Goal: Information Seeking & Learning: Learn about a topic

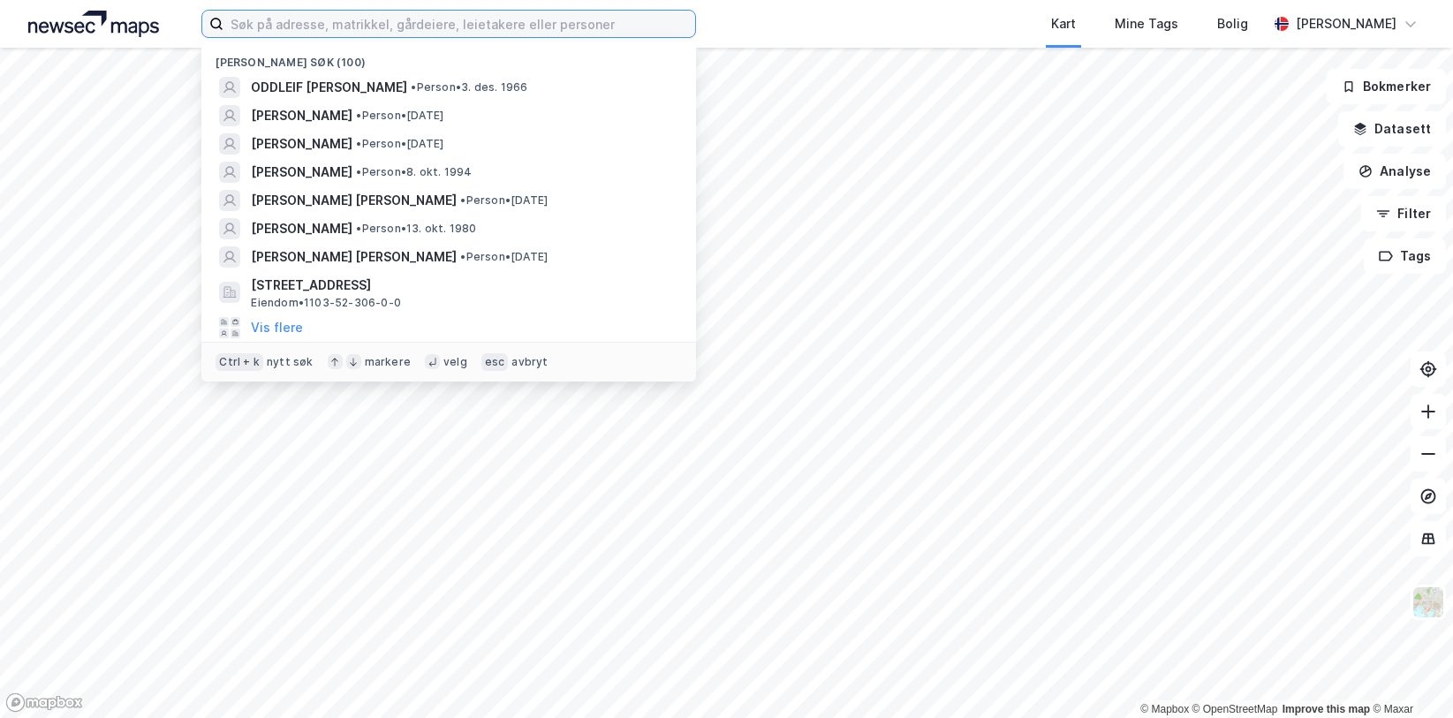
click at [407, 26] on input at bounding box center [459, 24] width 472 height 26
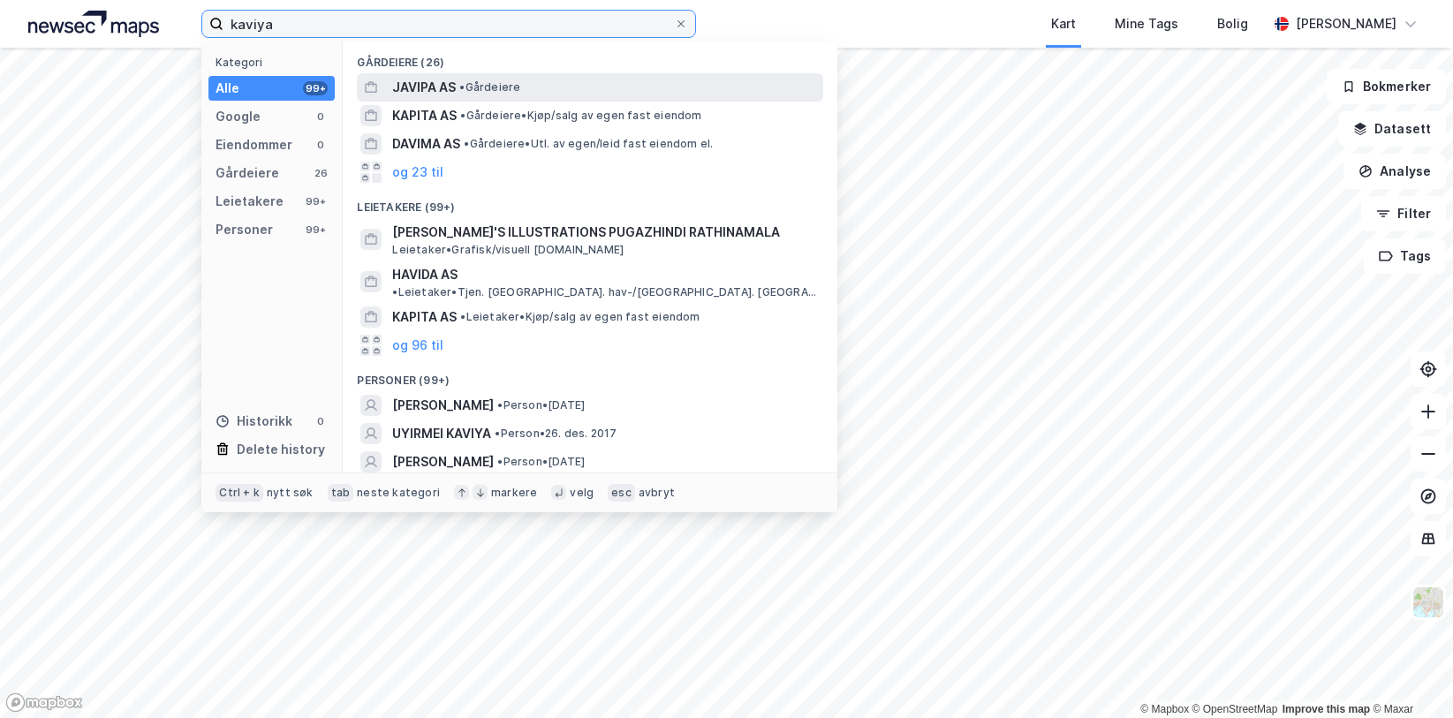
type input "kaviya"
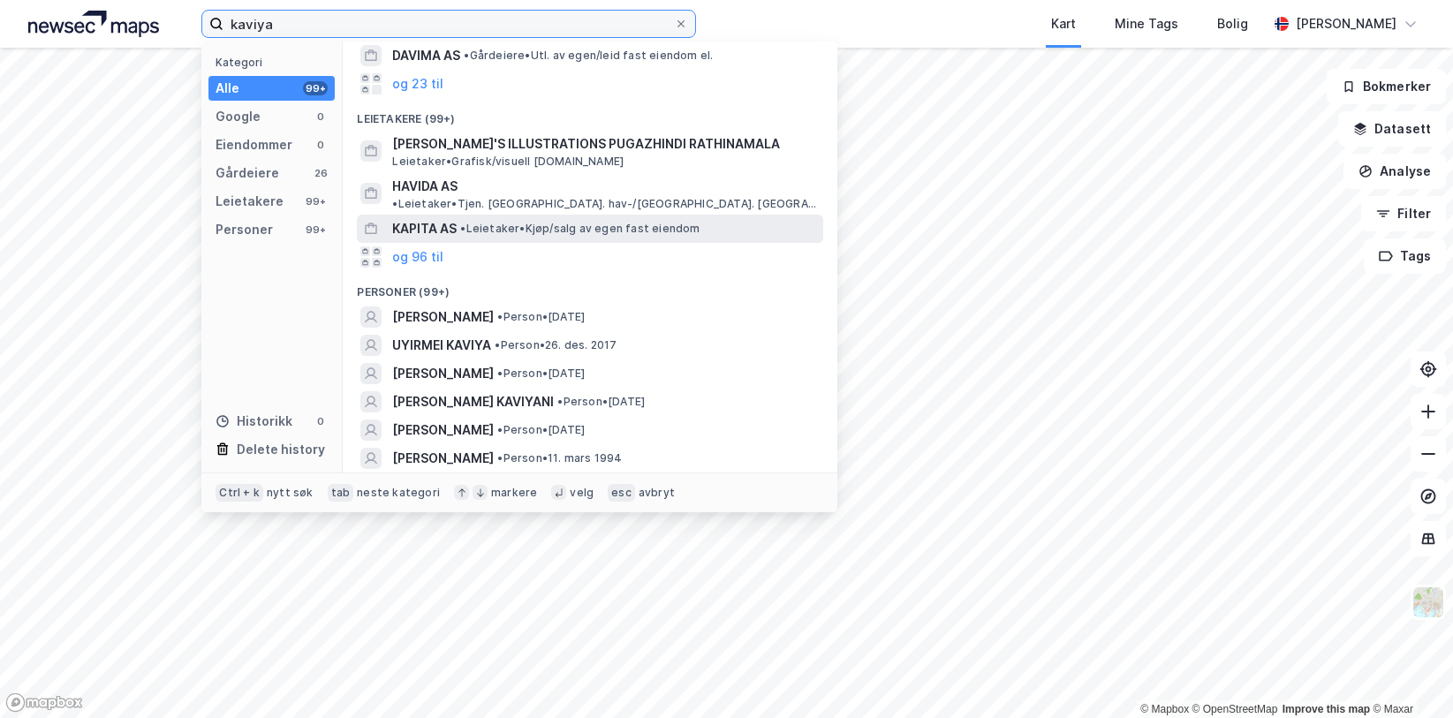
scroll to position [177, 0]
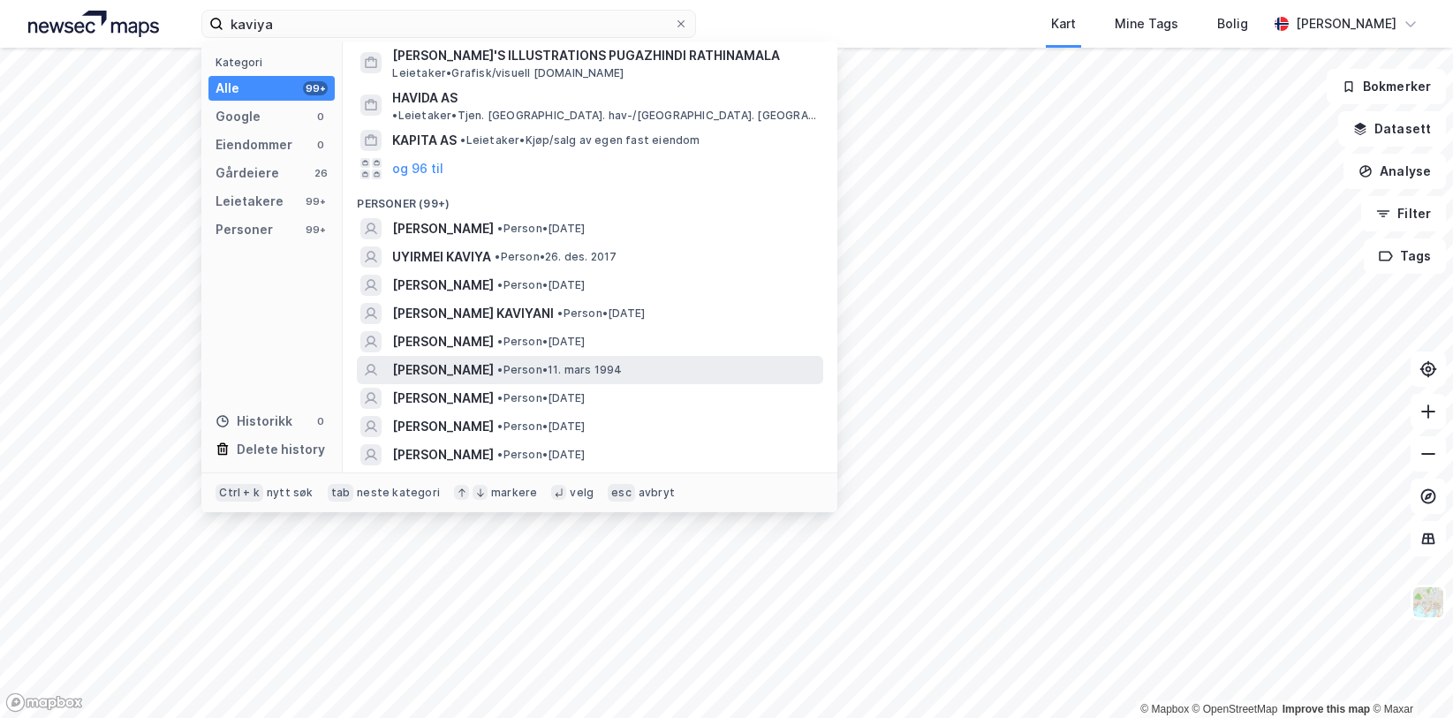
click at [494, 359] on span "[PERSON_NAME]" at bounding box center [443, 369] width 102 height 21
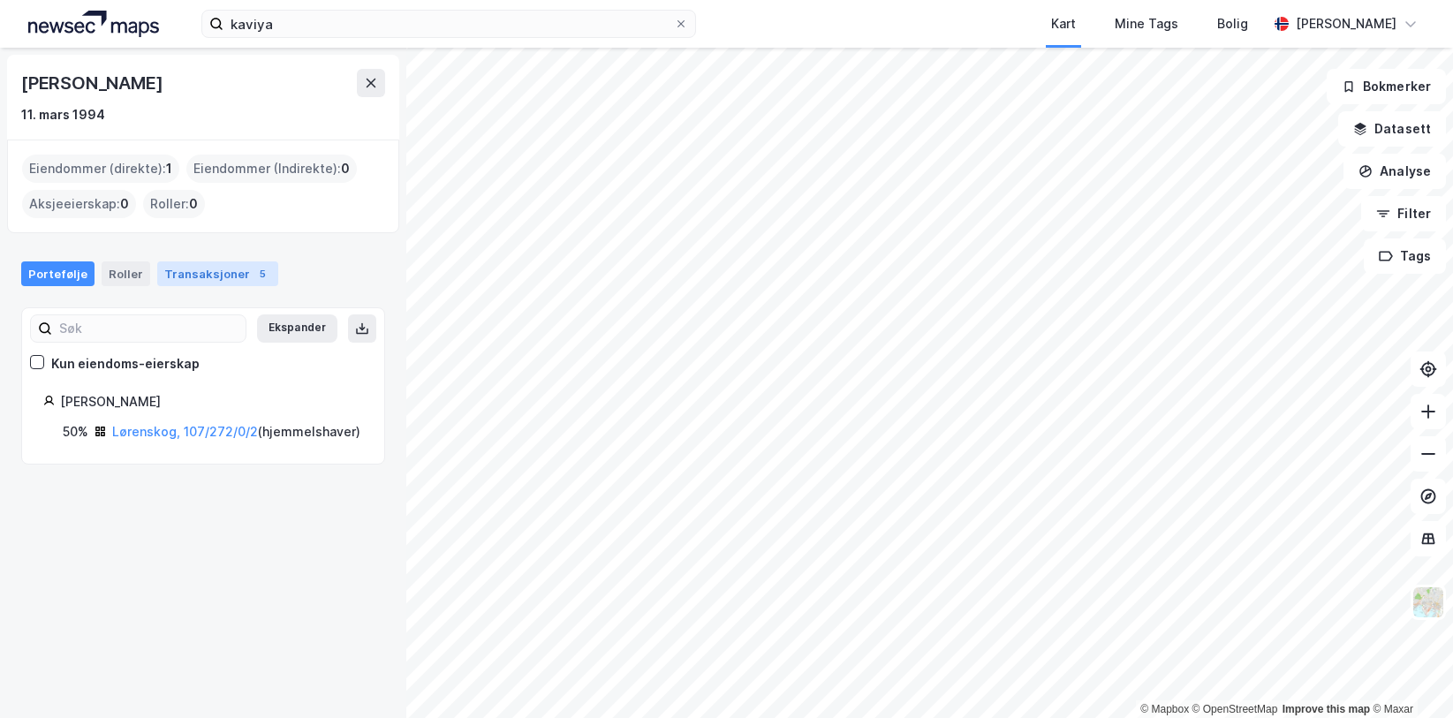
click at [253, 281] on div "5" at bounding box center [262, 274] width 18 height 18
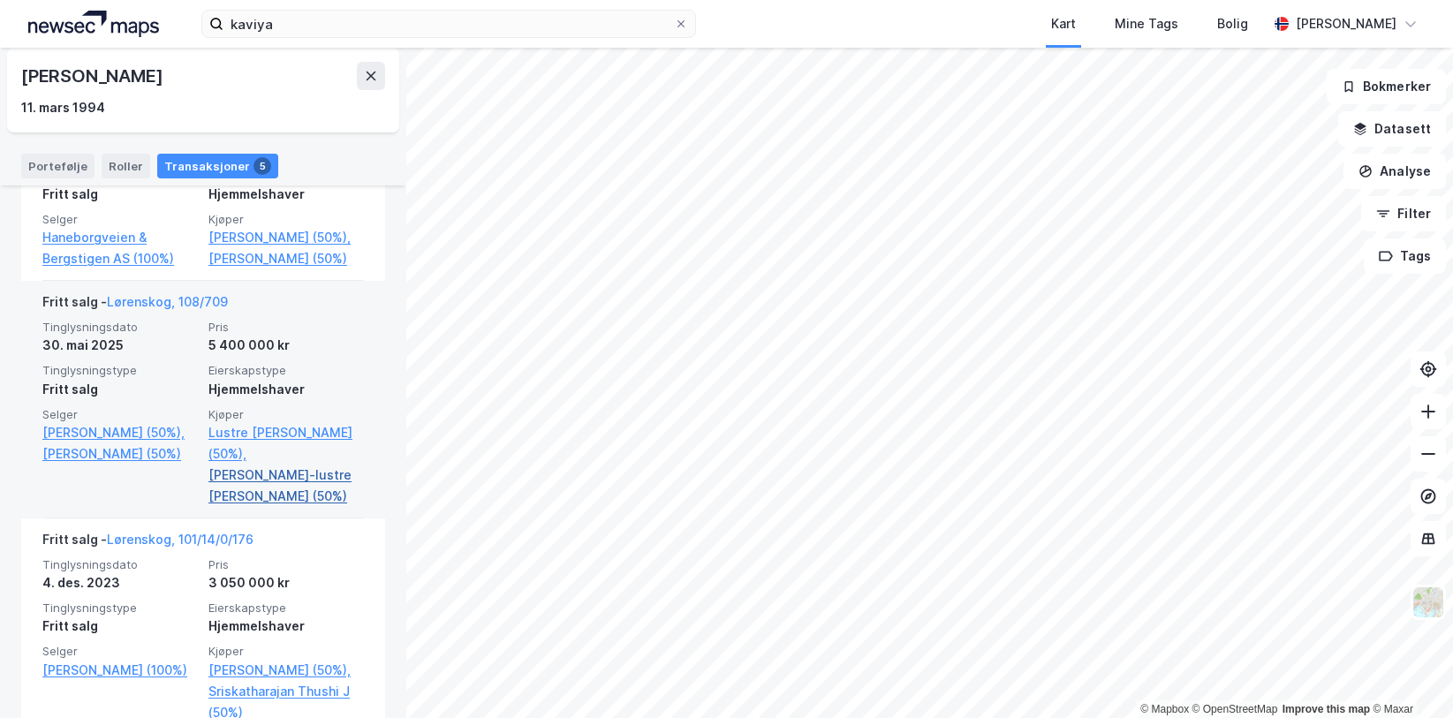
scroll to position [375, 0]
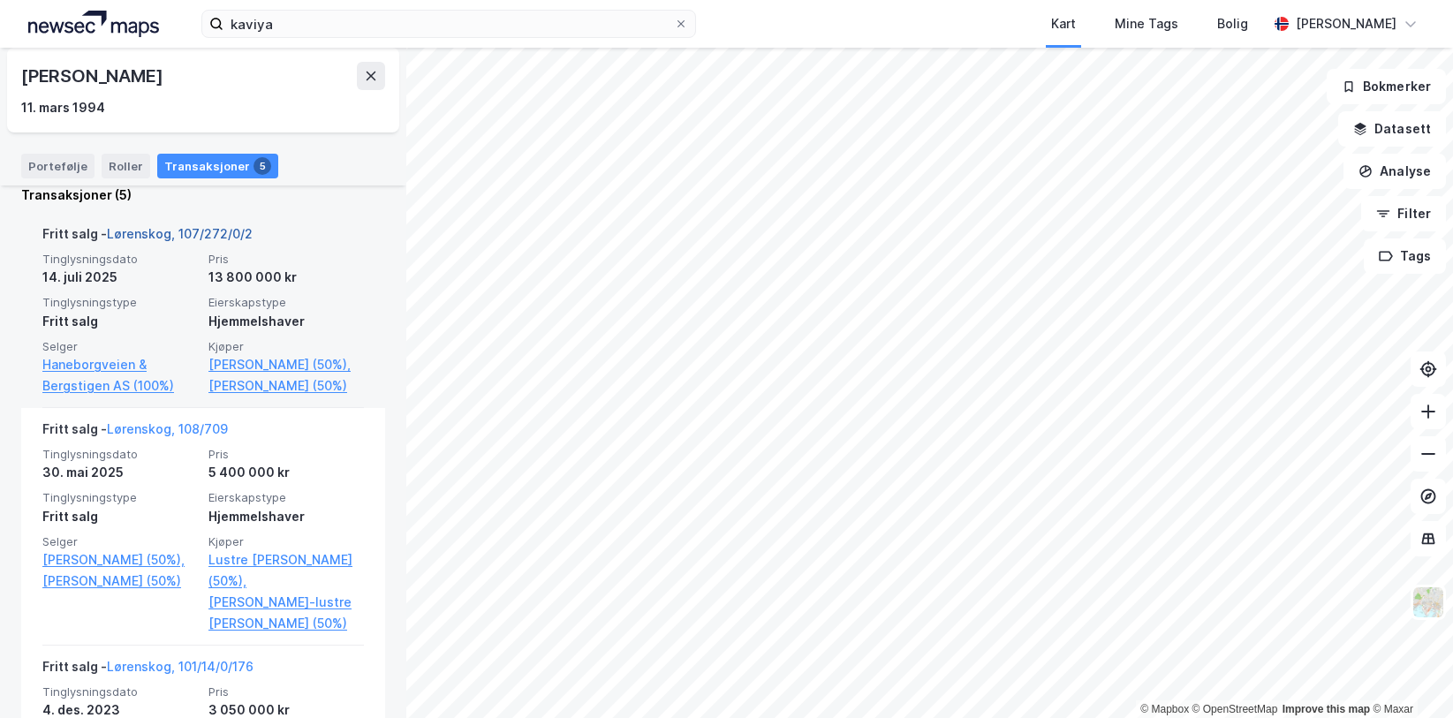
click at [193, 230] on link "Lørenskog, 107/272/0/2" at bounding box center [180, 233] width 146 height 15
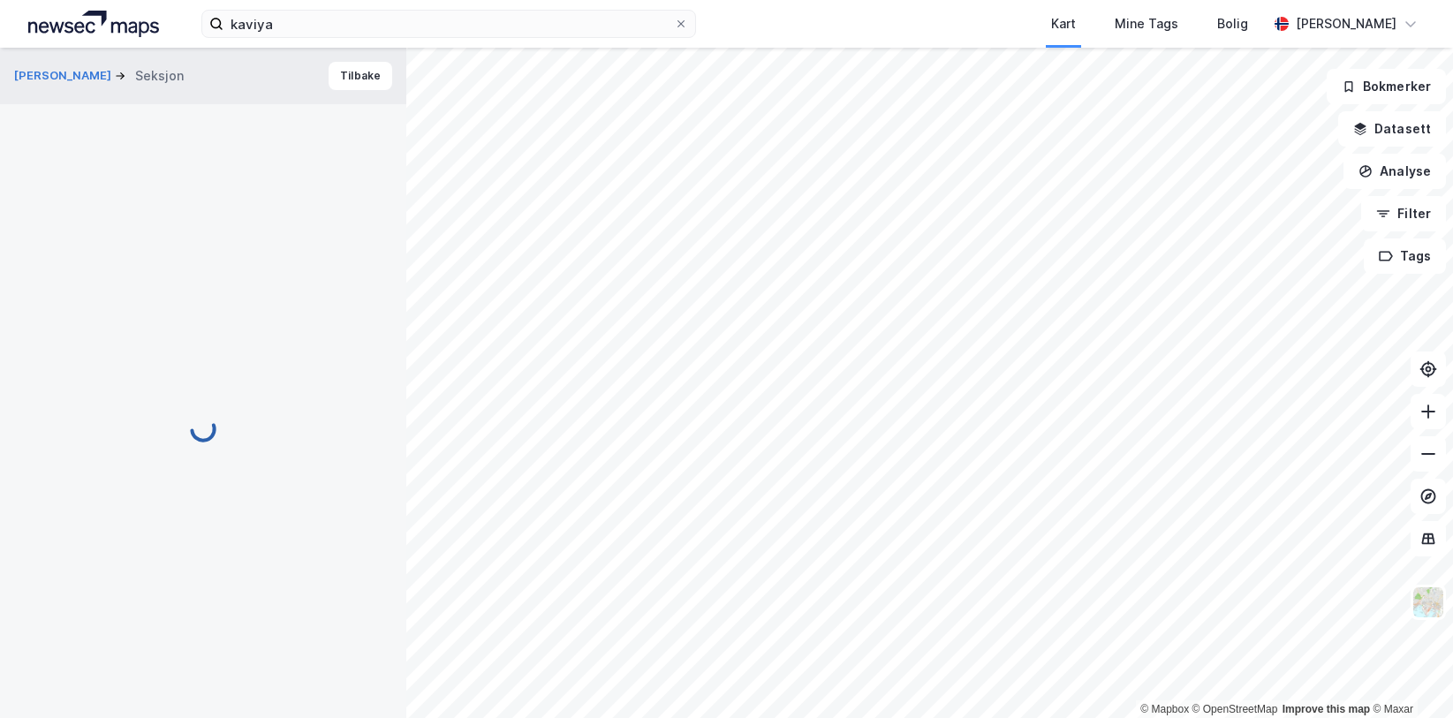
scroll to position [1, 0]
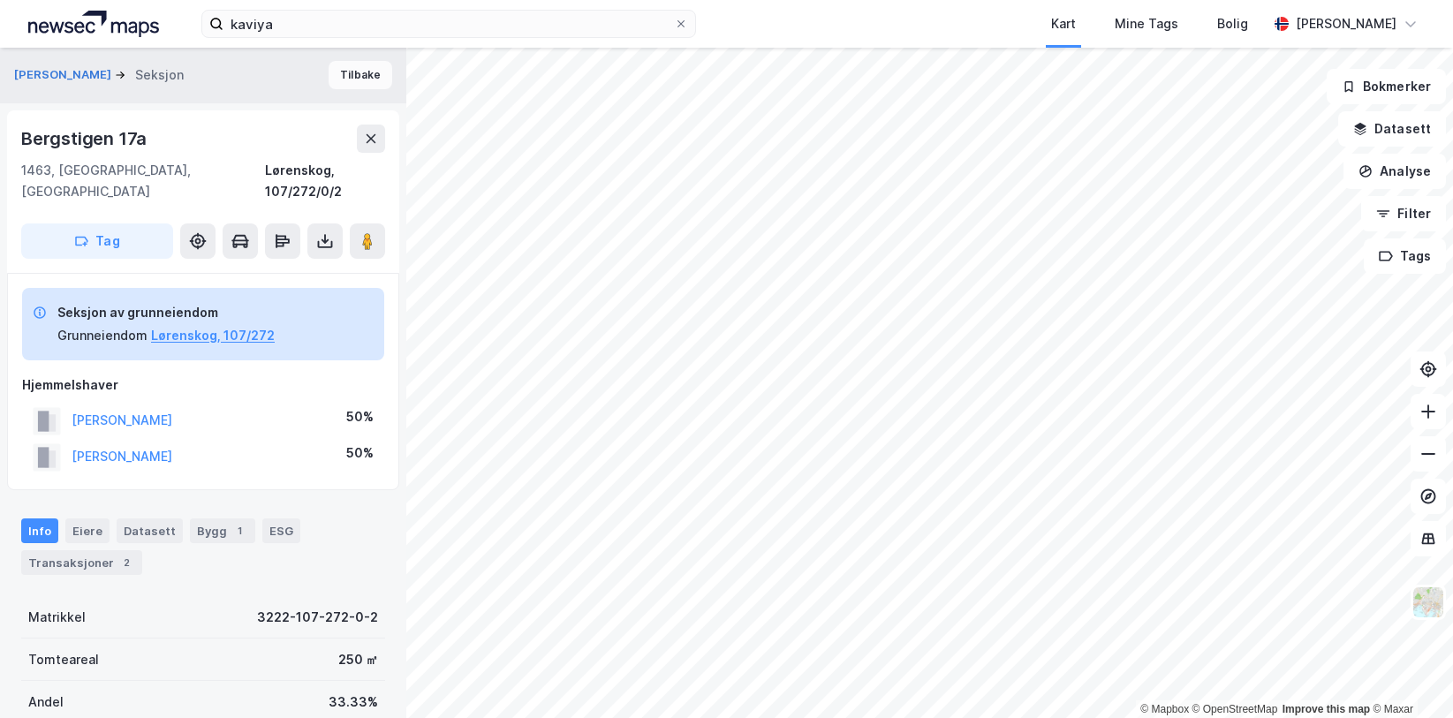
click at [343, 83] on button "Tilbake" at bounding box center [361, 75] width 64 height 28
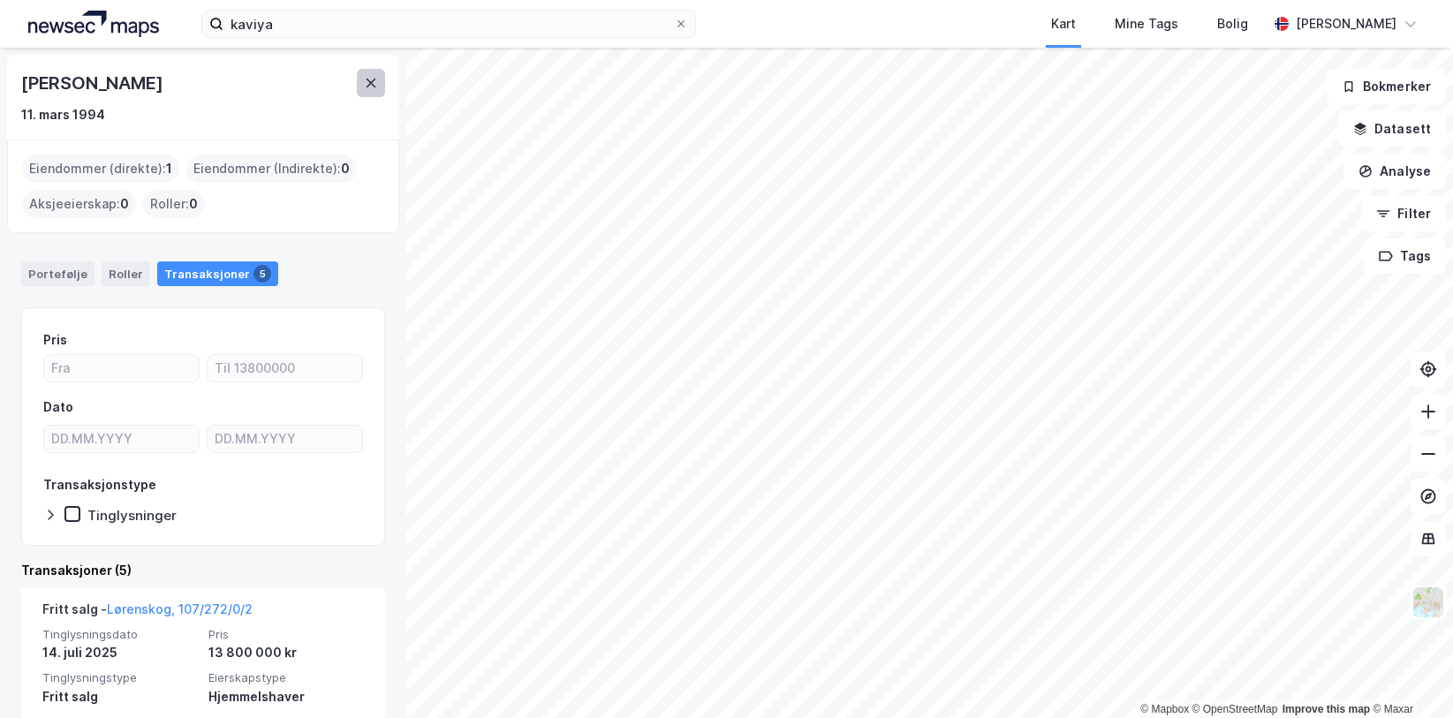
click at [371, 95] on button at bounding box center [371, 83] width 28 height 28
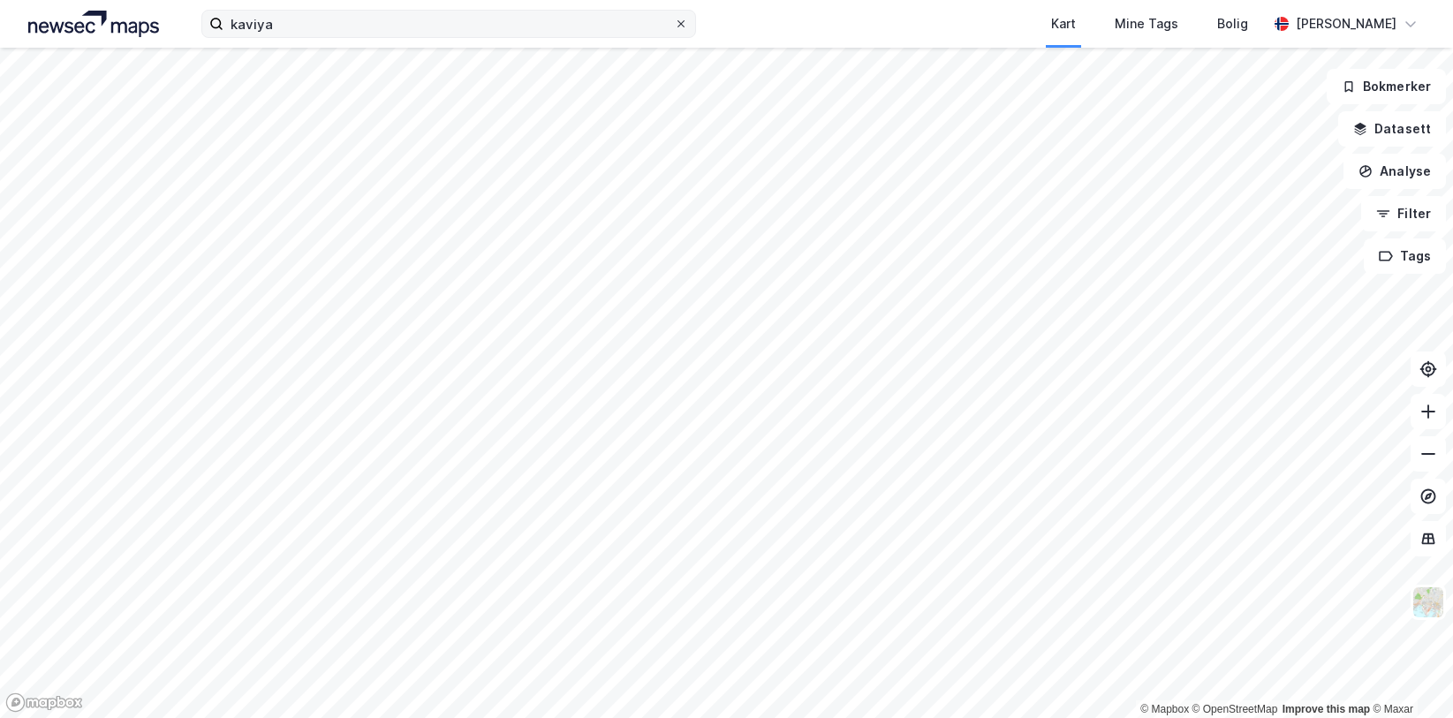
click at [680, 26] on icon at bounding box center [680, 23] width 7 height 7
click at [674, 26] on input "kaviya" at bounding box center [448, 24] width 450 height 26
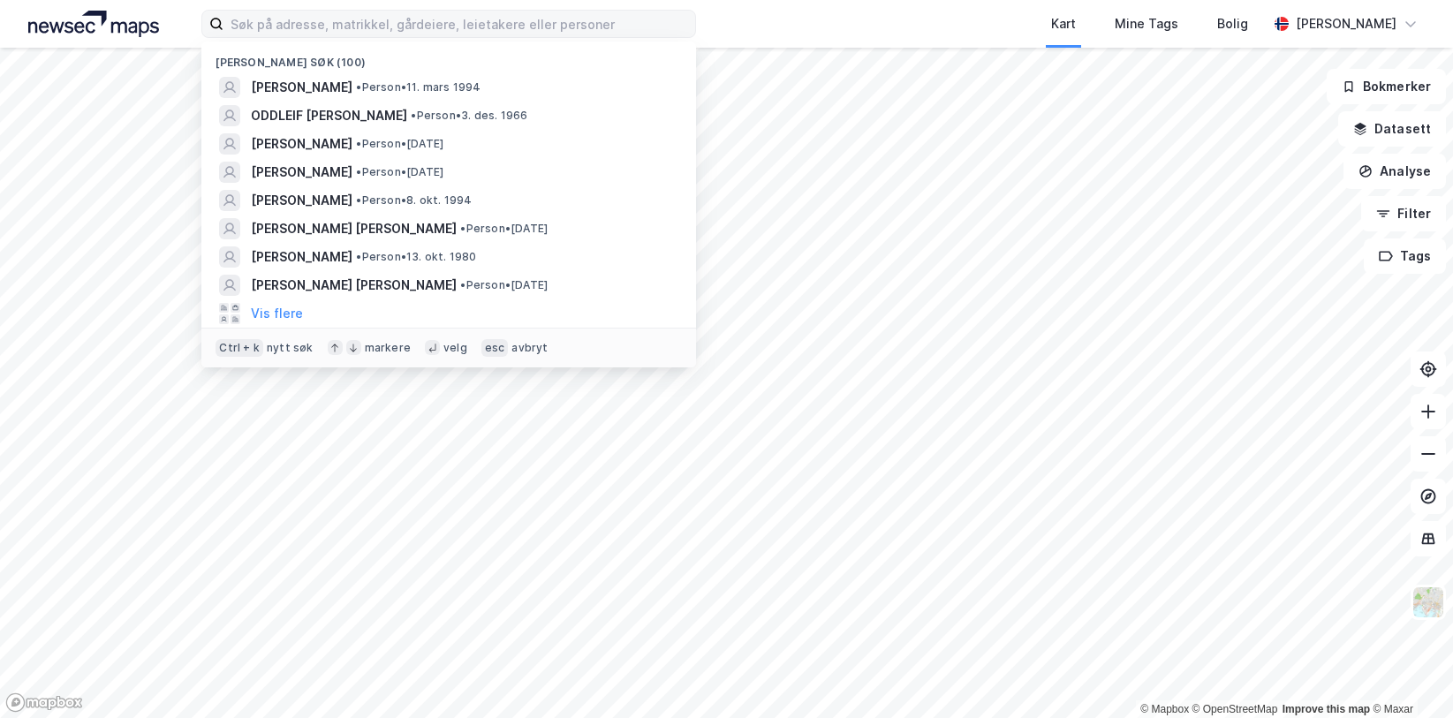
click at [802, 23] on div "Kart Mine Tags Bolig" at bounding box center [1024, 24] width 487 height 48
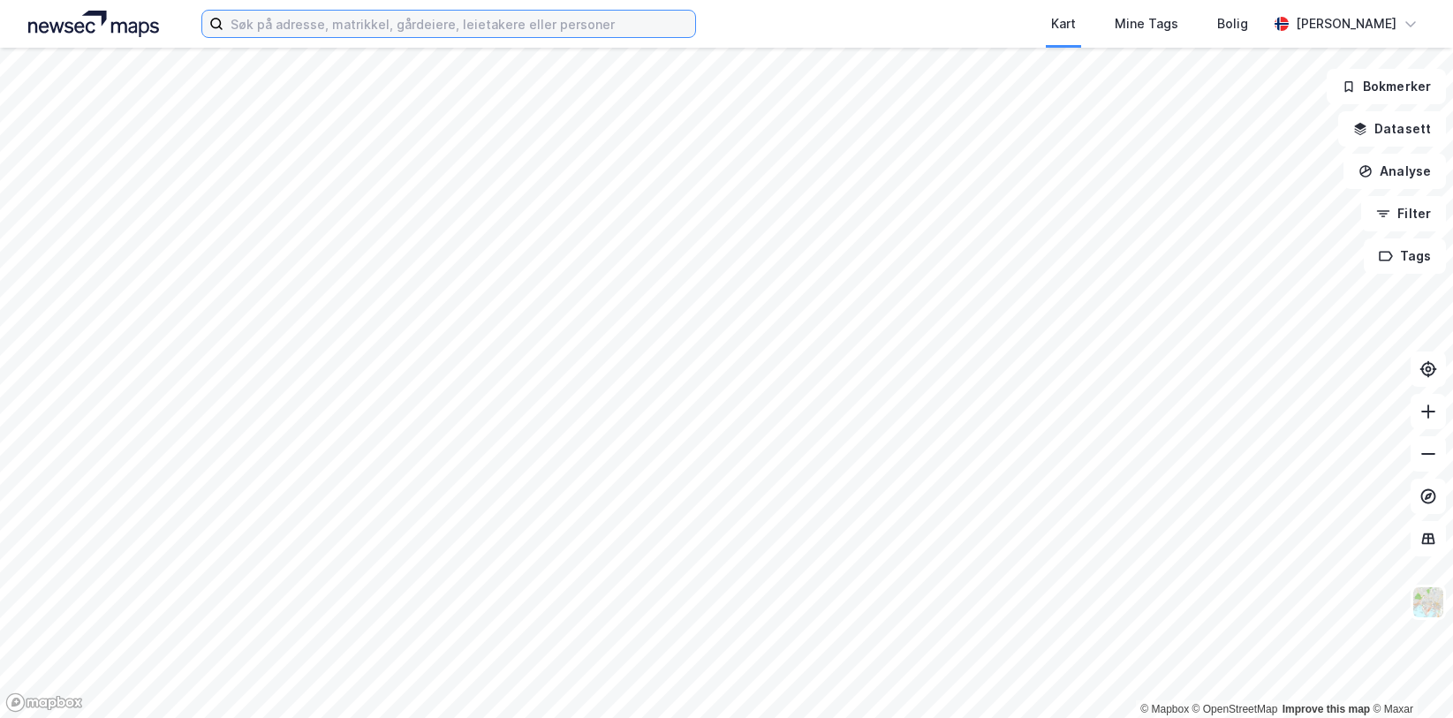
click at [362, 32] on input at bounding box center [459, 24] width 472 height 26
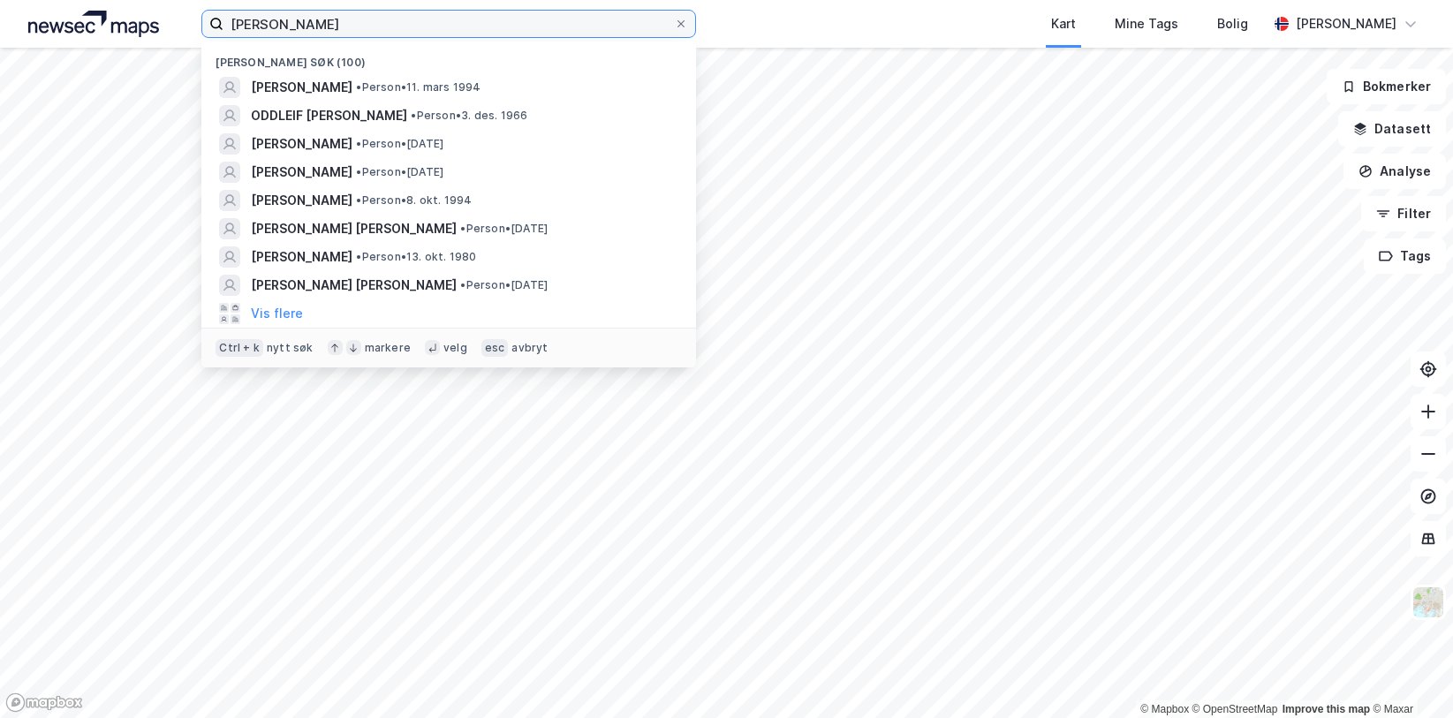
type input "[PERSON_NAME]"
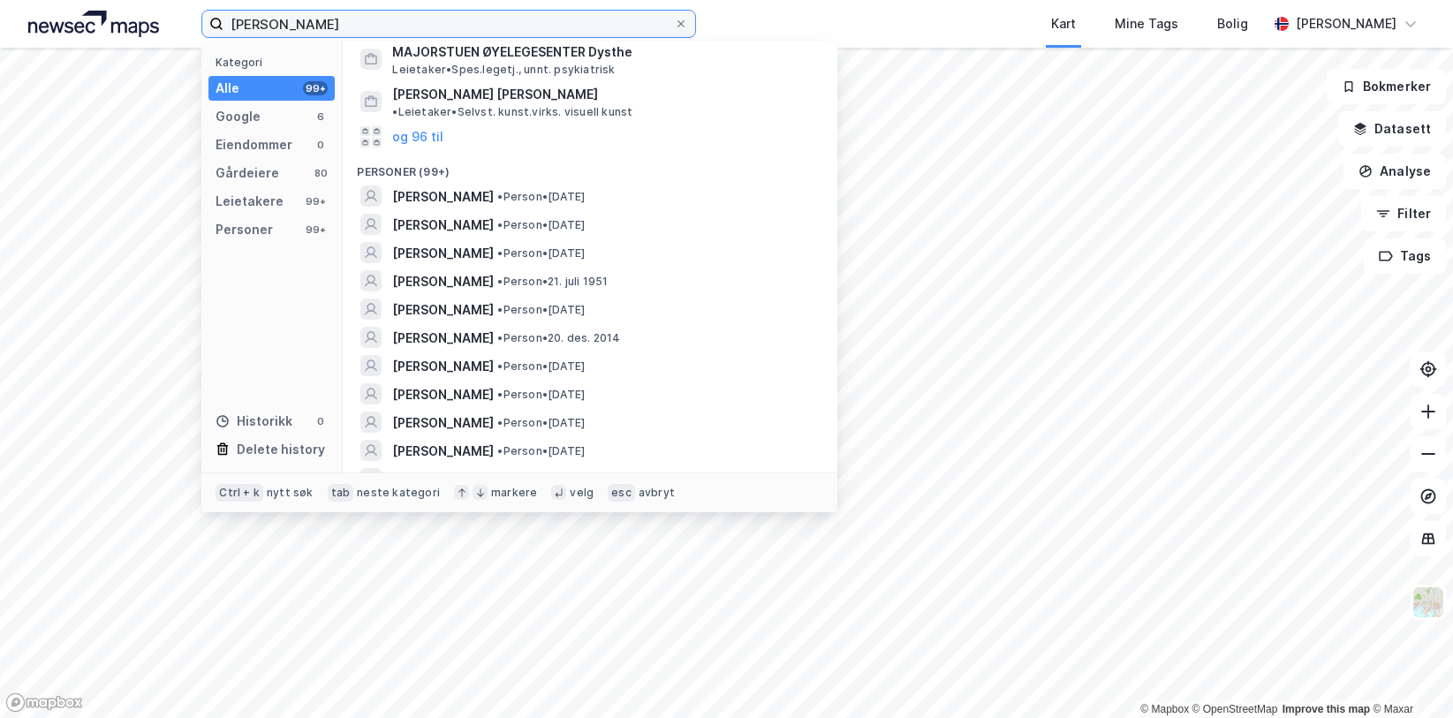
scroll to position [353, 0]
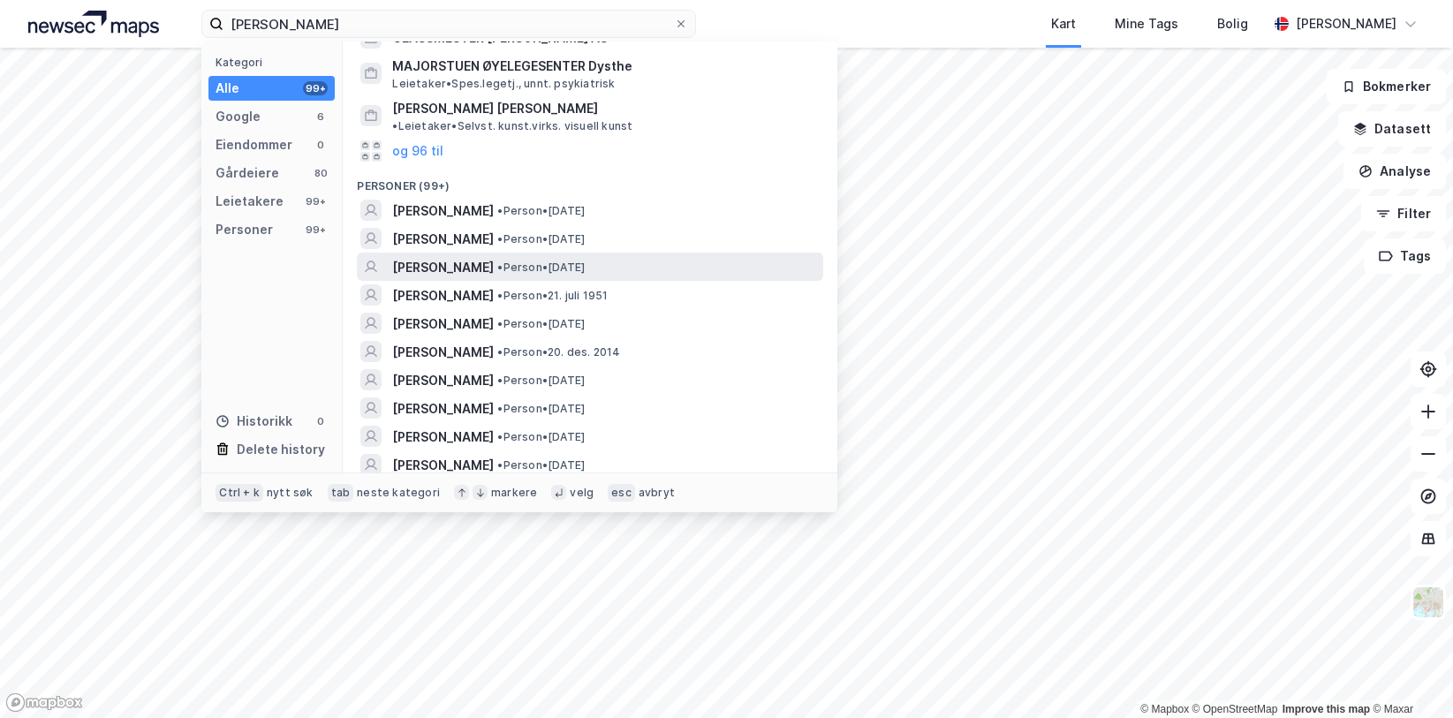
click at [488, 257] on span "[PERSON_NAME]" at bounding box center [443, 267] width 102 height 21
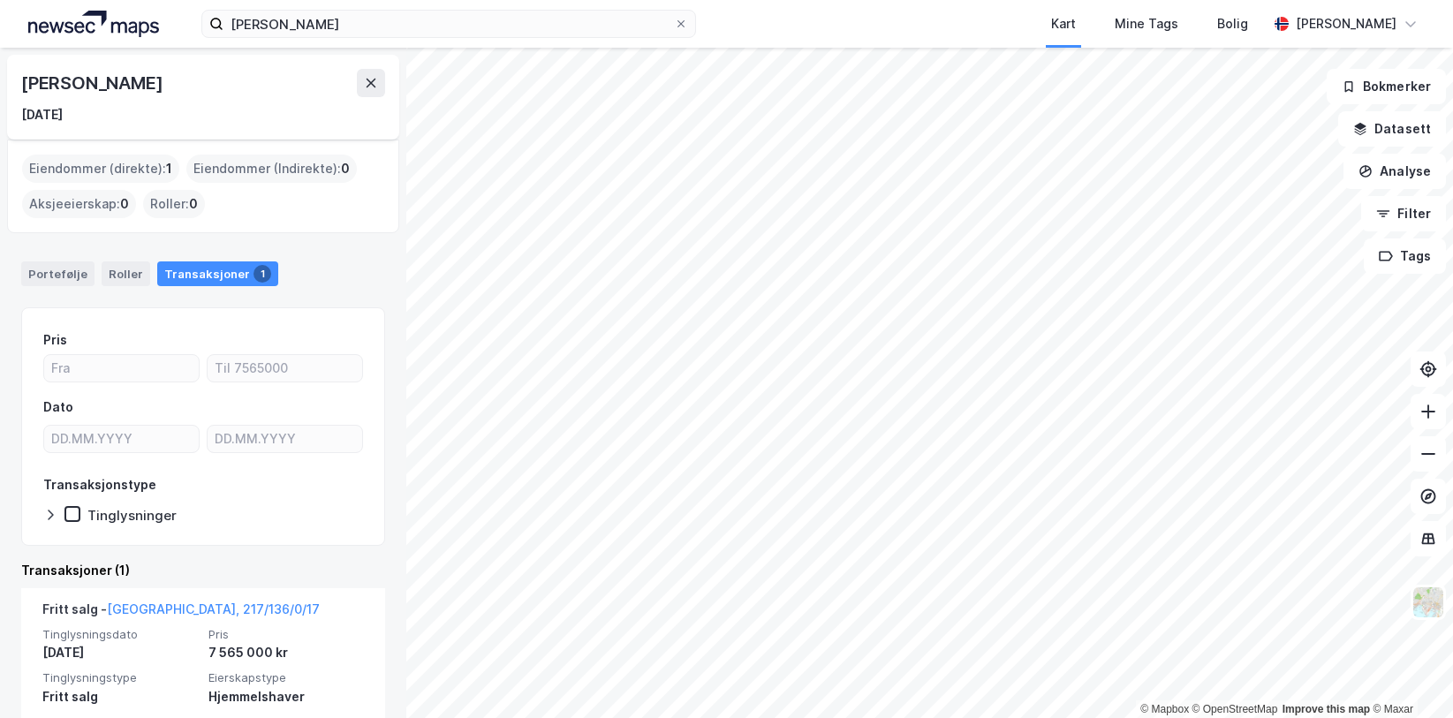
scroll to position [107, 0]
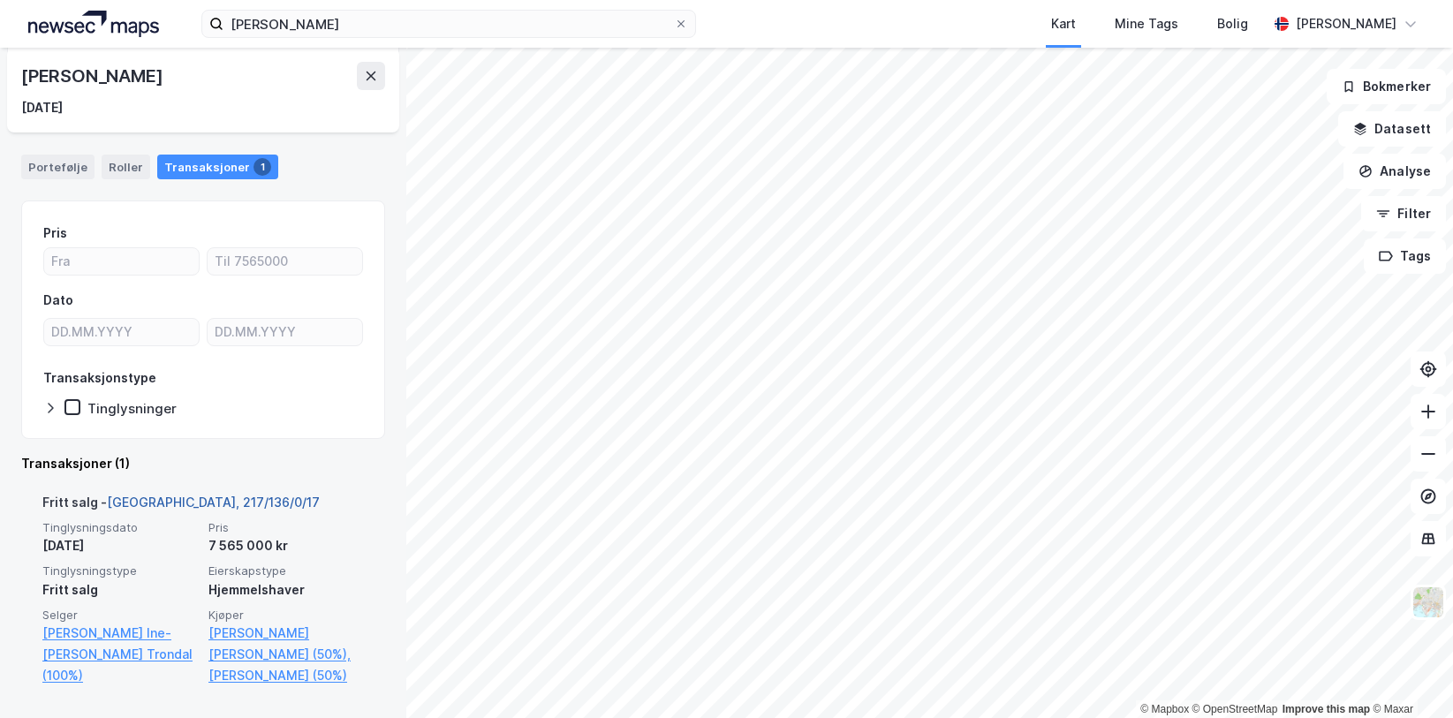
click at [210, 502] on link "[GEOGRAPHIC_DATA], 217/136/0/17" at bounding box center [213, 502] width 213 height 15
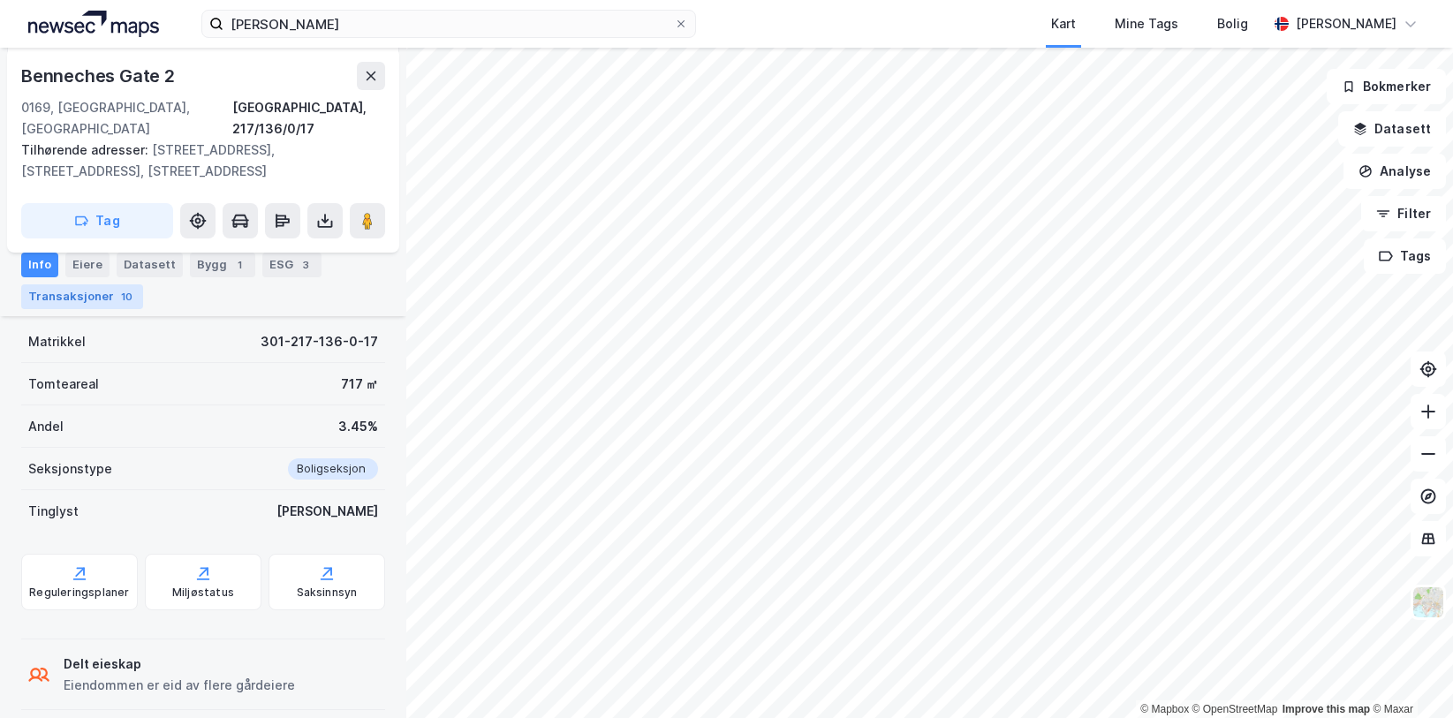
click at [89, 284] on div "Transaksjoner 10" at bounding box center [82, 296] width 122 height 25
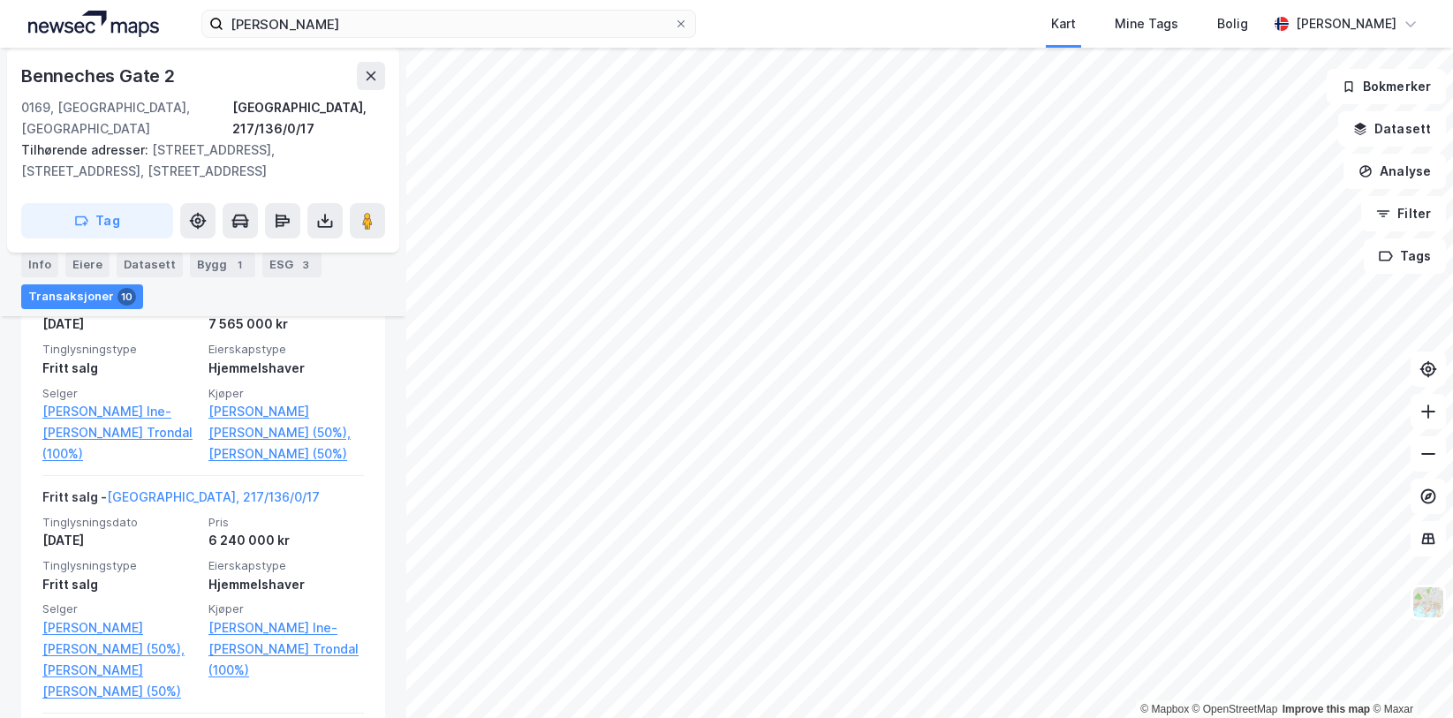
scroll to position [584, 0]
